Goal: Information Seeking & Learning: Learn about a topic

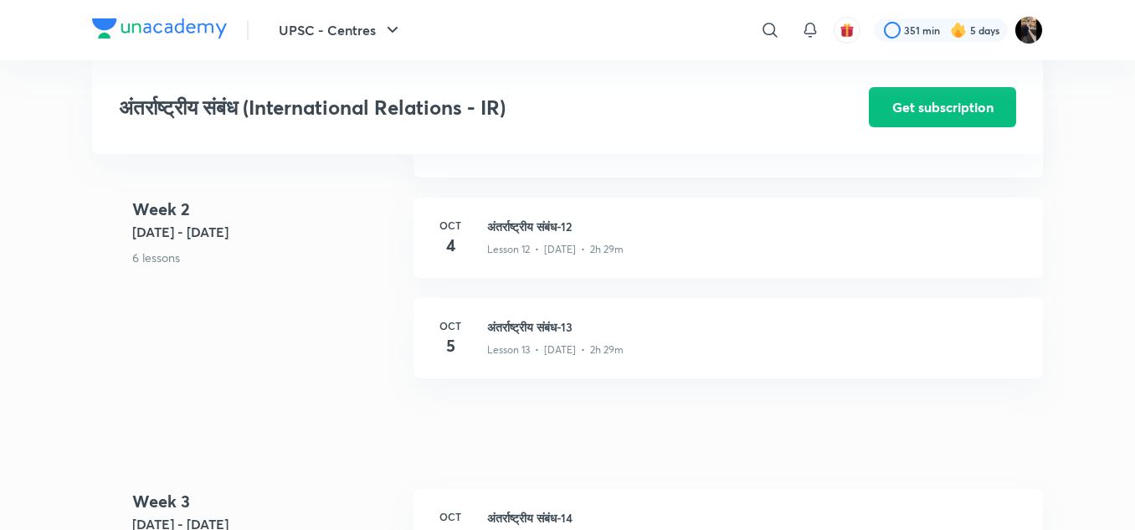
scroll to position [1811, 0]
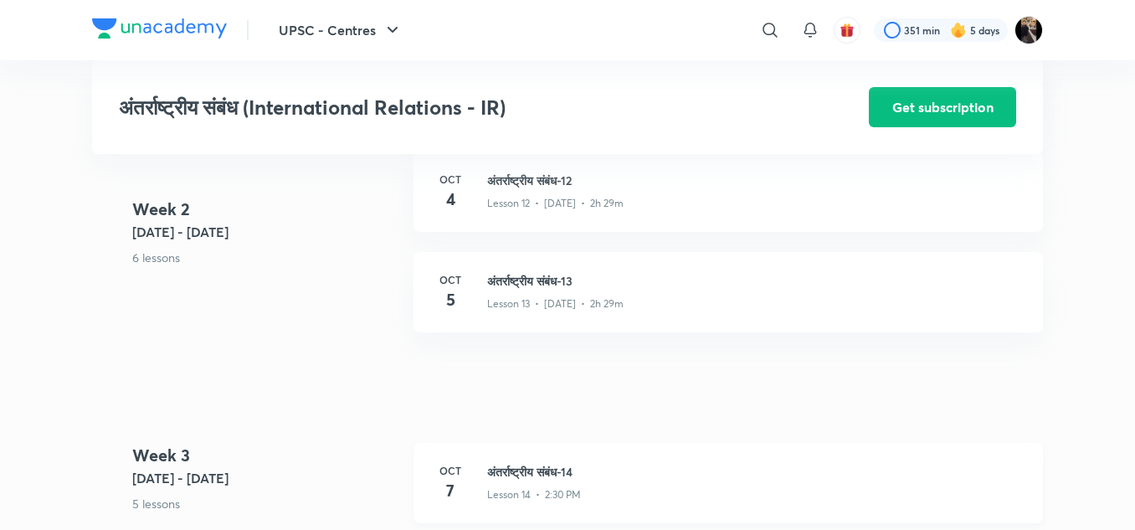
click at [555, 480] on h3 "अंतर्राष्ट्रीय संबंध-14" at bounding box center [755, 472] width 536 height 18
